Goal: Communication & Community: Ask a question

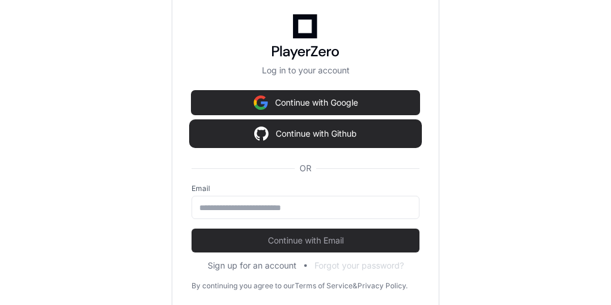
click at [325, 135] on button "Continue with Github" at bounding box center [306, 134] width 228 height 24
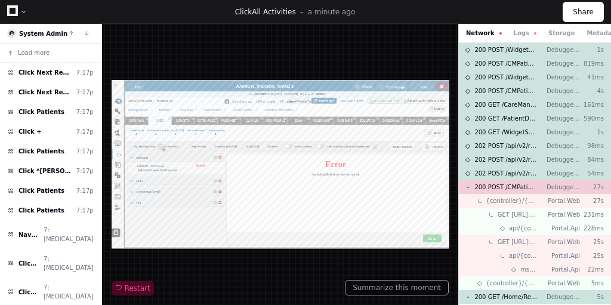
click at [152, 265] on div "Restart" at bounding box center [280, 164] width 337 height 262
click at [391, 282] on button "Summarize this moment" at bounding box center [397, 288] width 104 height 16
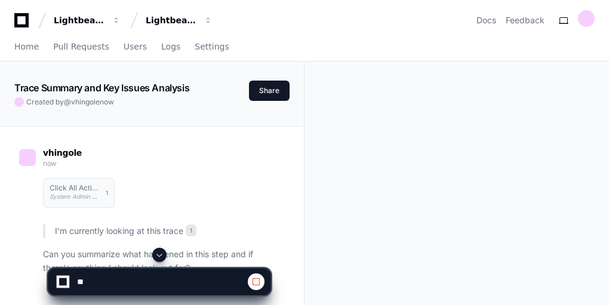
click at [251, 280] on button at bounding box center [256, 281] width 17 height 17
click at [101, 285] on textarea at bounding box center [133, 281] width 117 height 26
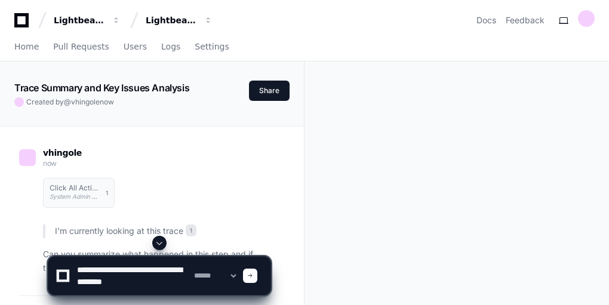
type textarea "**********"
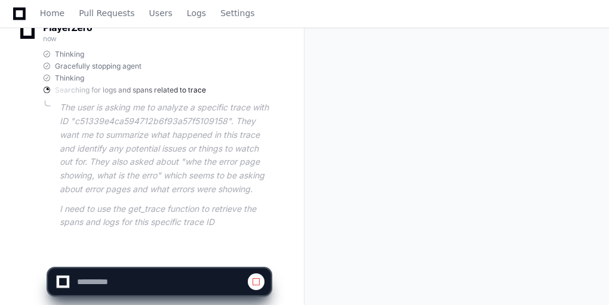
scroll to position [324, 0]
